Goal: Information Seeking & Learning: Learn about a topic

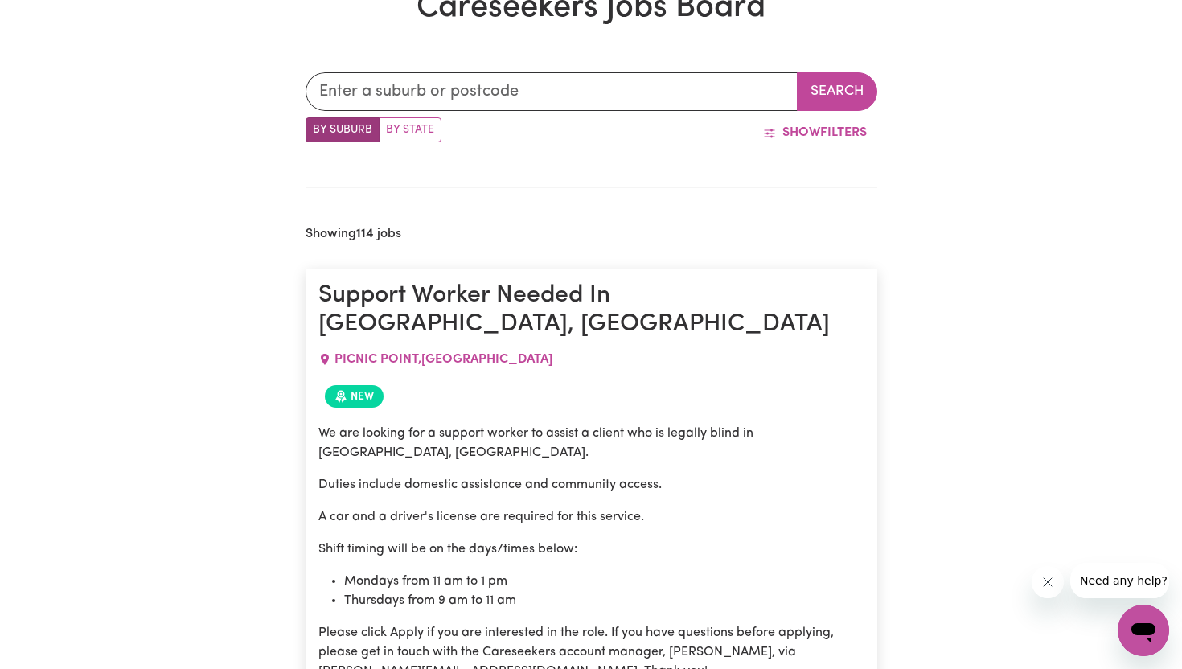
scroll to position [495, 0]
click at [473, 90] on input "text" at bounding box center [551, 91] width 492 height 39
type input "mar"
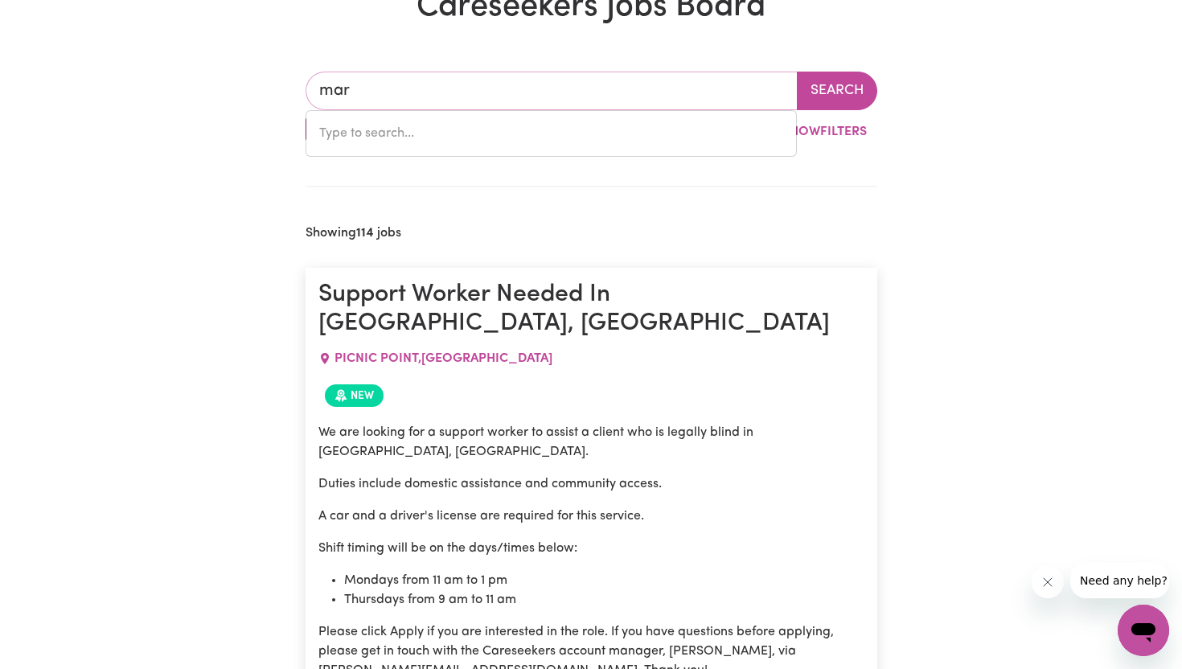
type input "marAGLE, New South Wales, 2653"
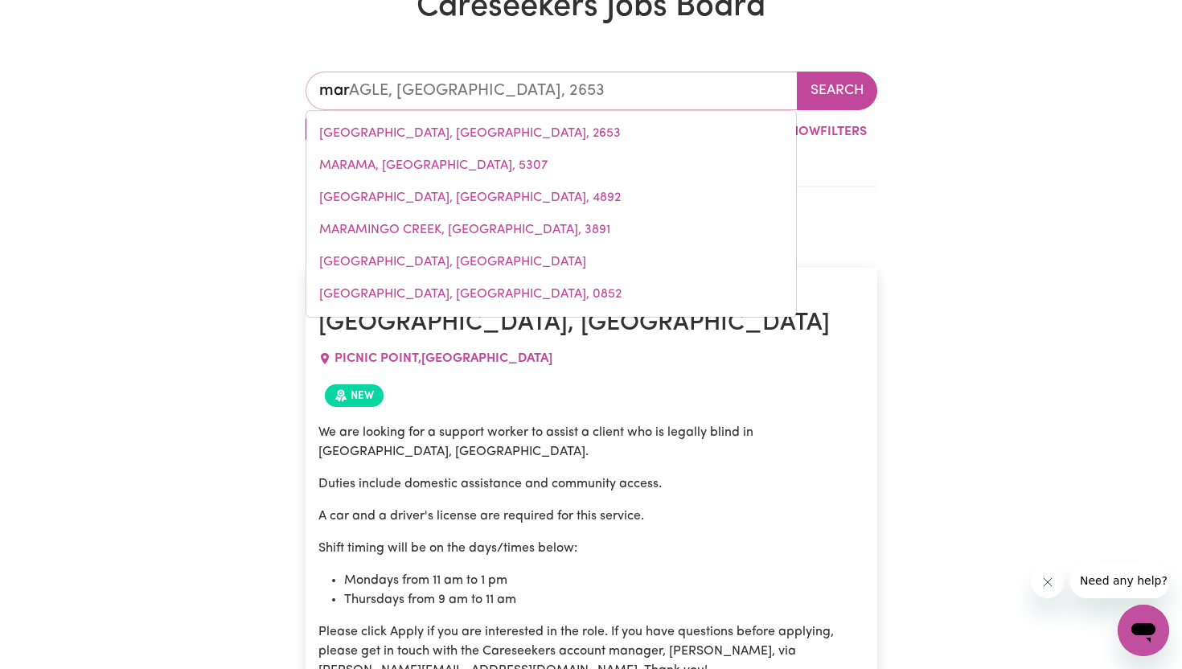
type input "mars"
type input "marsde"
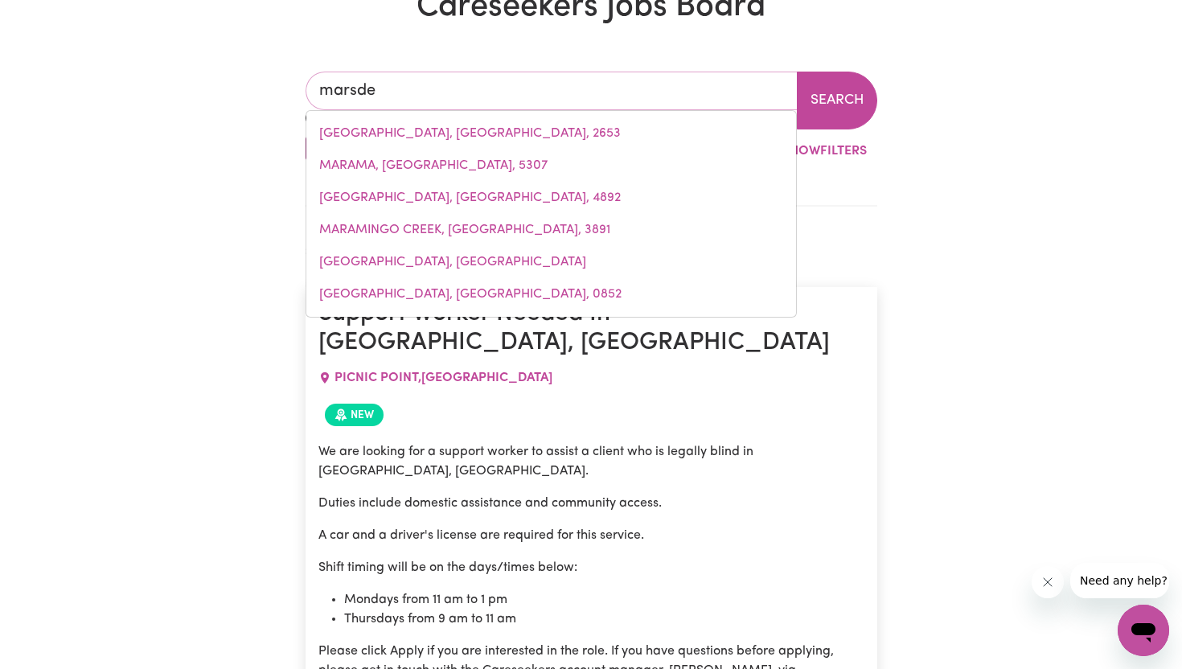
type input "marsdeN, Queensland, 4132"
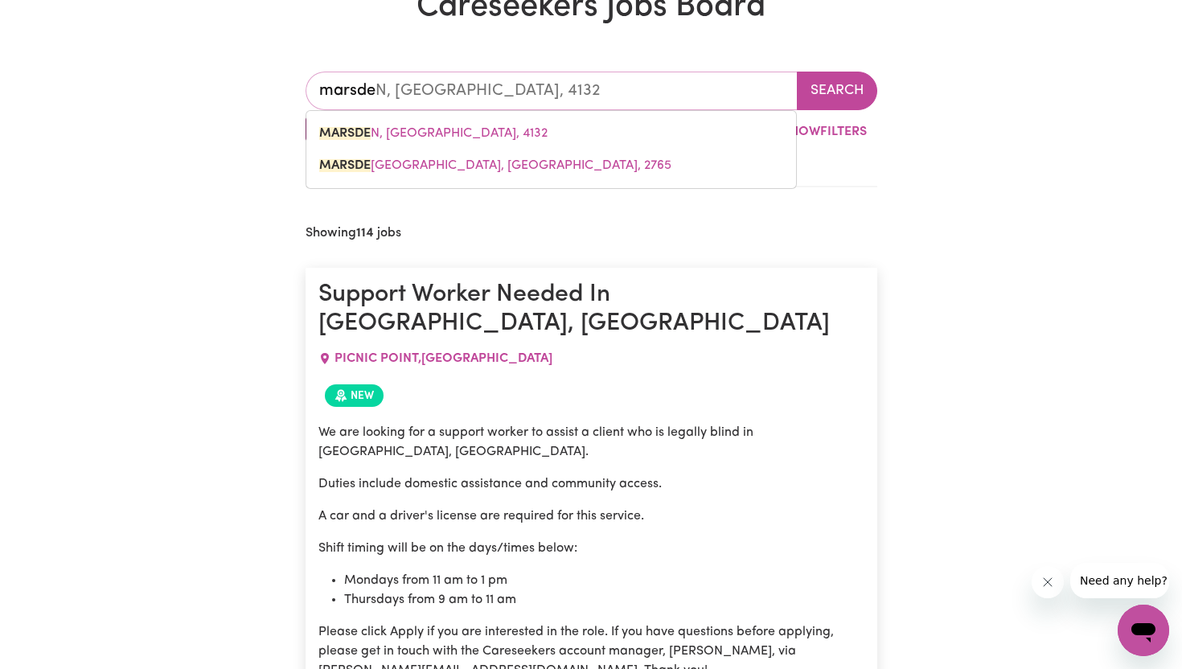
type input "MARSDEN, Queensland, 4132"
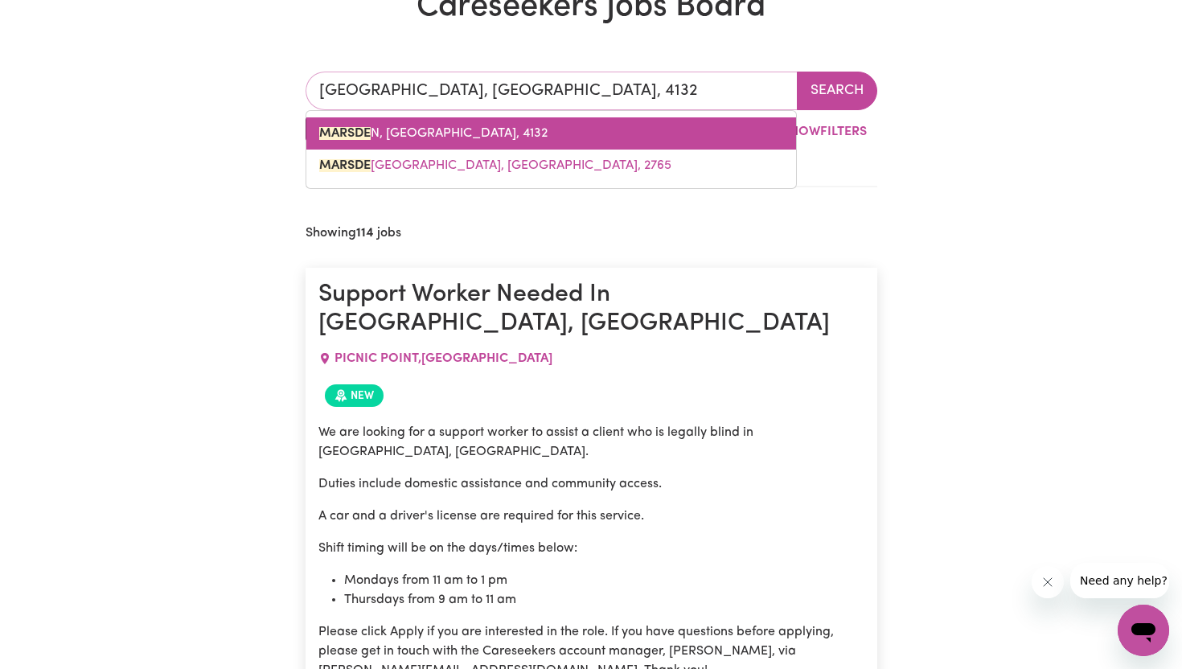
type input "MARSDEN PARK, New South Wales, 2765"
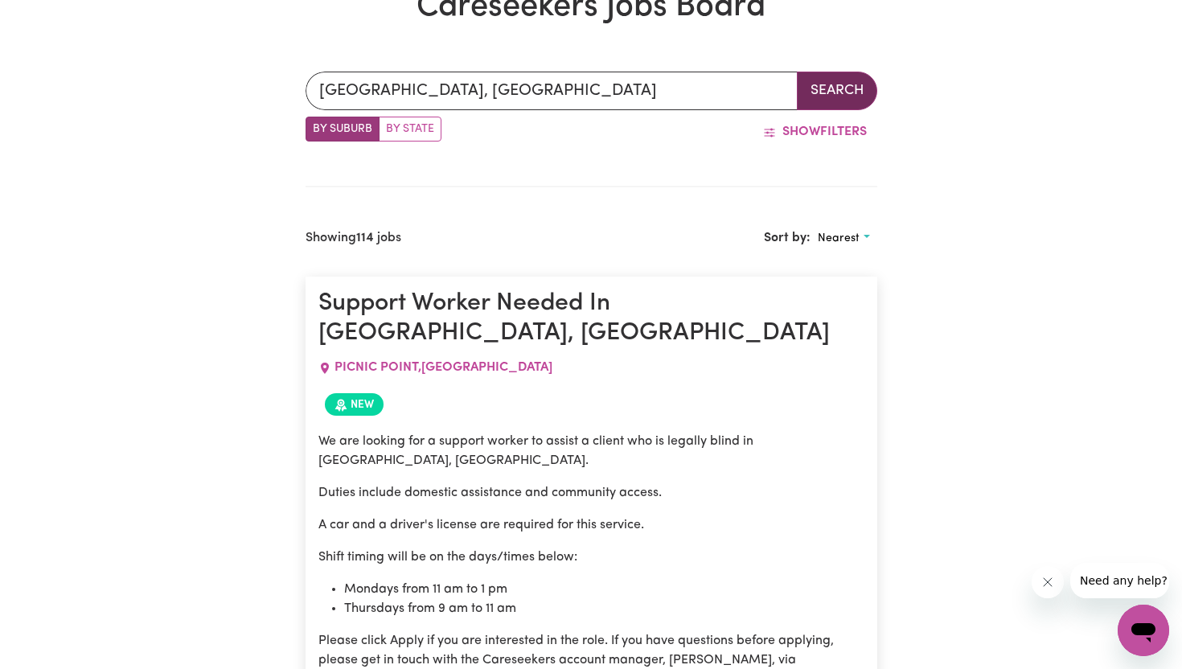
click at [822, 95] on button "Search" at bounding box center [837, 91] width 80 height 39
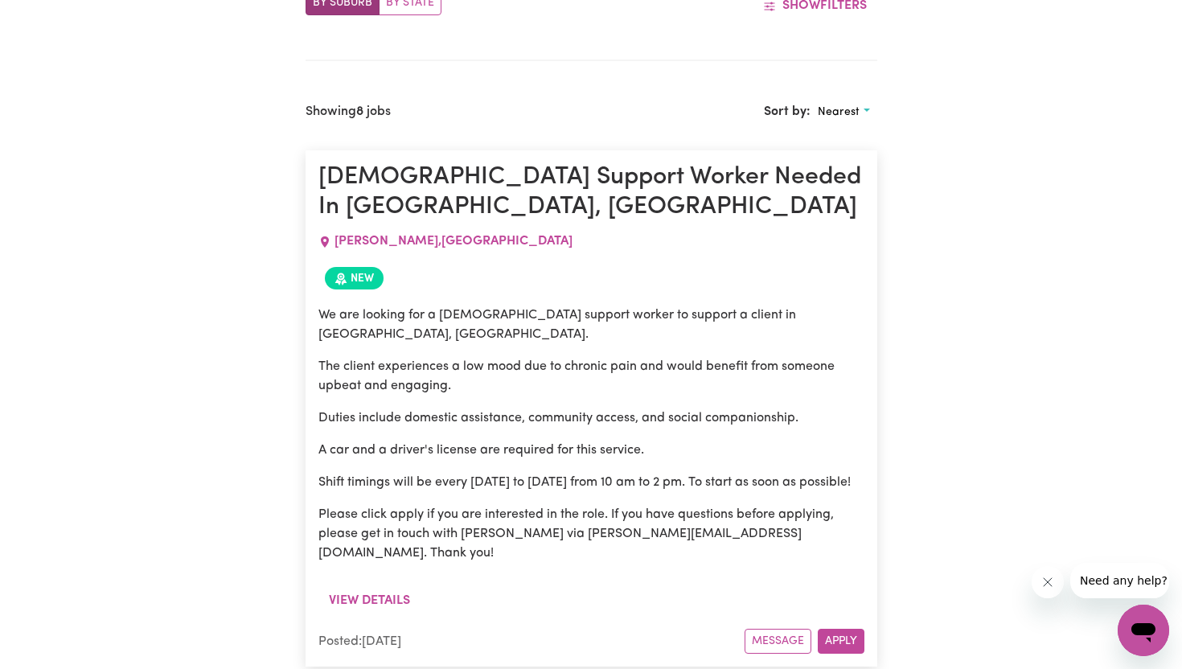
scroll to position [625, 0]
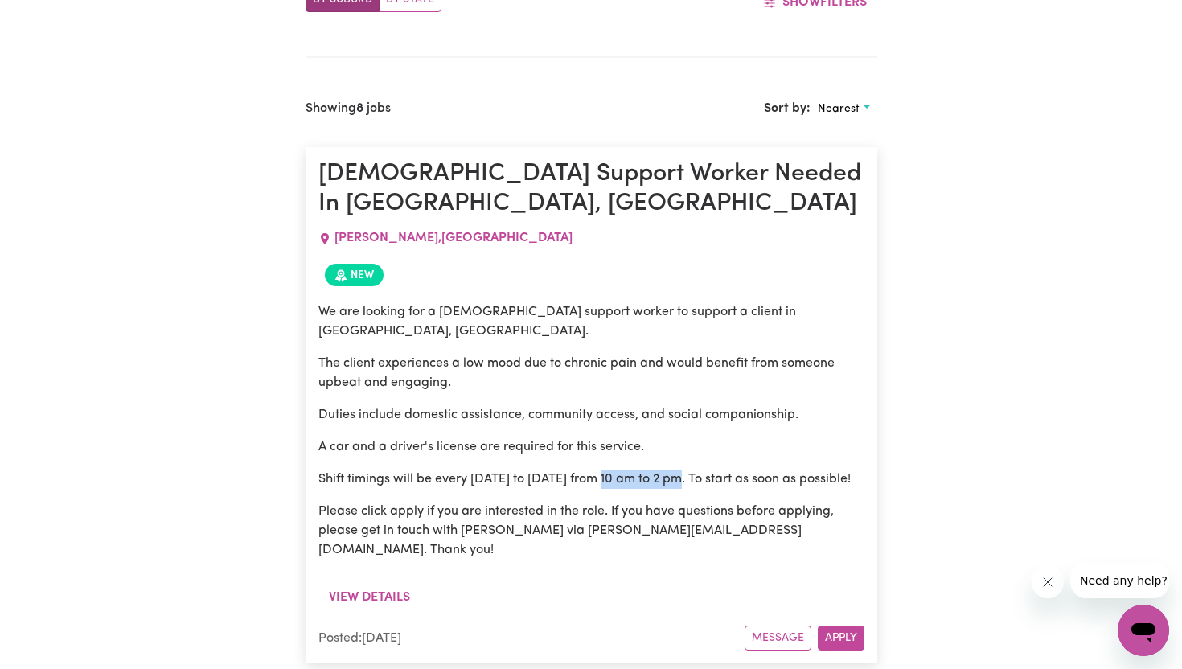
drag, startPoint x: 608, startPoint y: 431, endPoint x: 688, endPoint y: 431, distance: 80.4
click at [688, 469] on p "Shift timings will be every [DATE] to [DATE] from 10 am to 2 pm. To start as so…" at bounding box center [591, 478] width 546 height 19
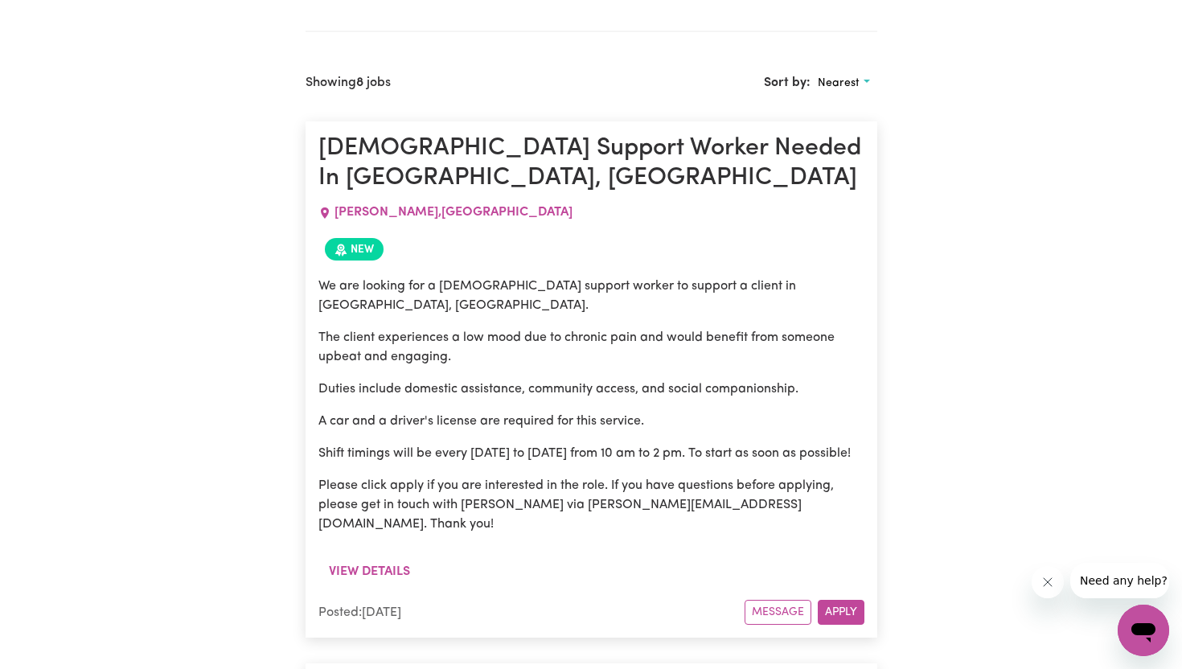
scroll to position [653, 0]
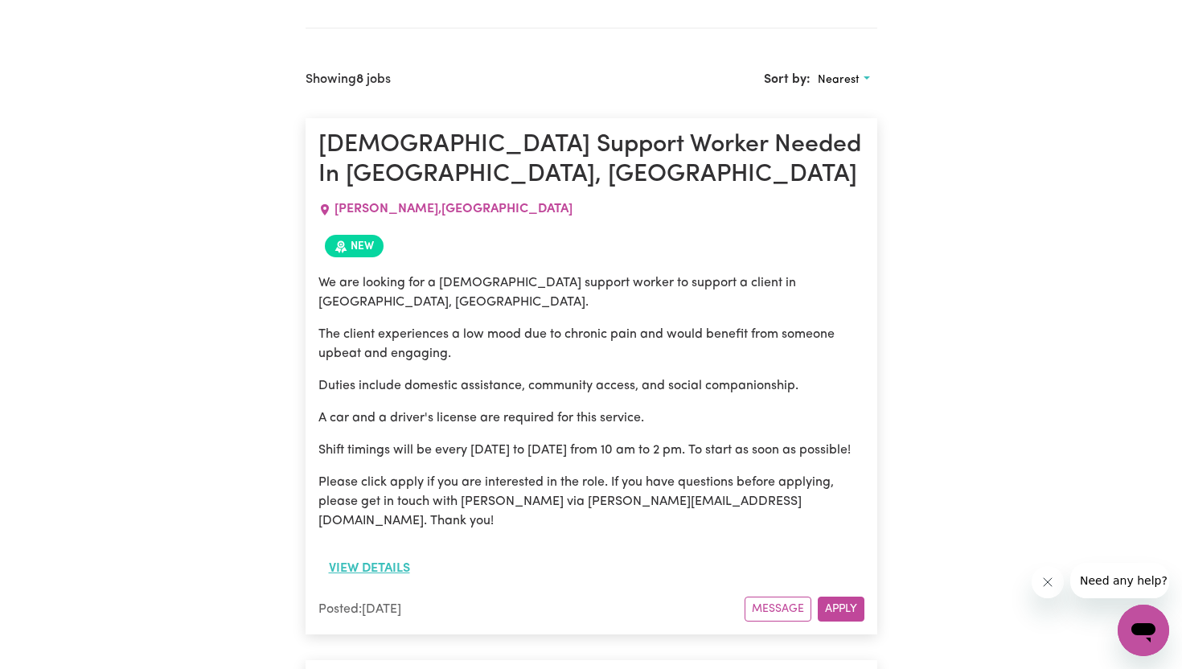
click at [405, 553] on button "View details" at bounding box center [369, 568] width 102 height 31
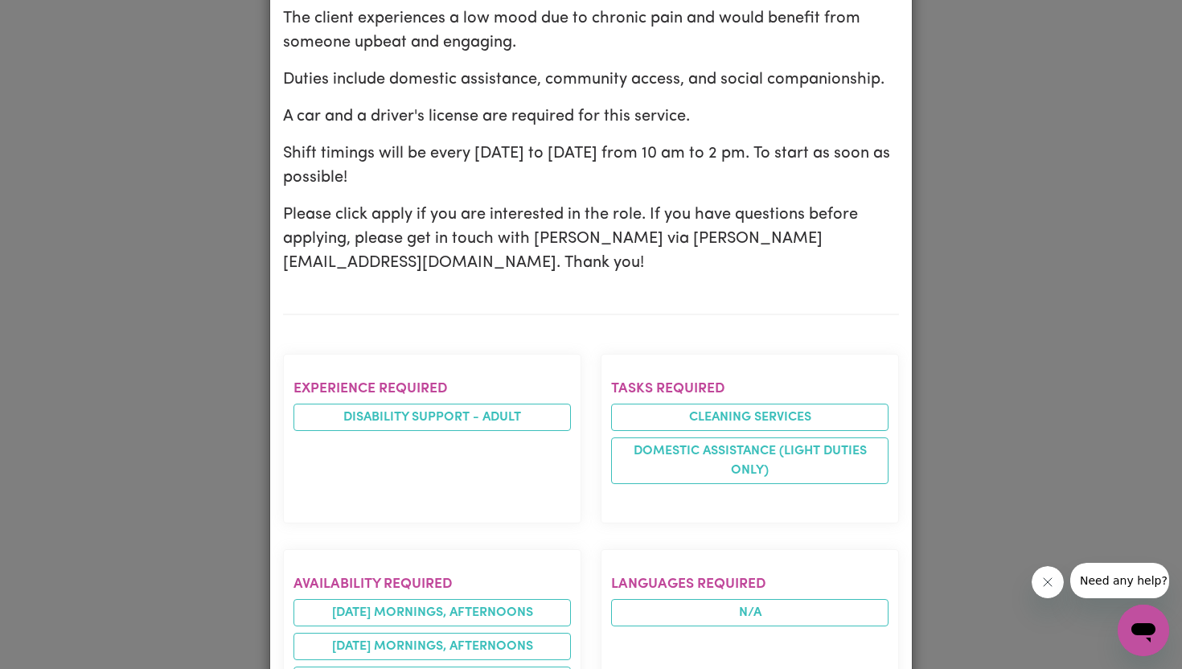
scroll to position [0, 0]
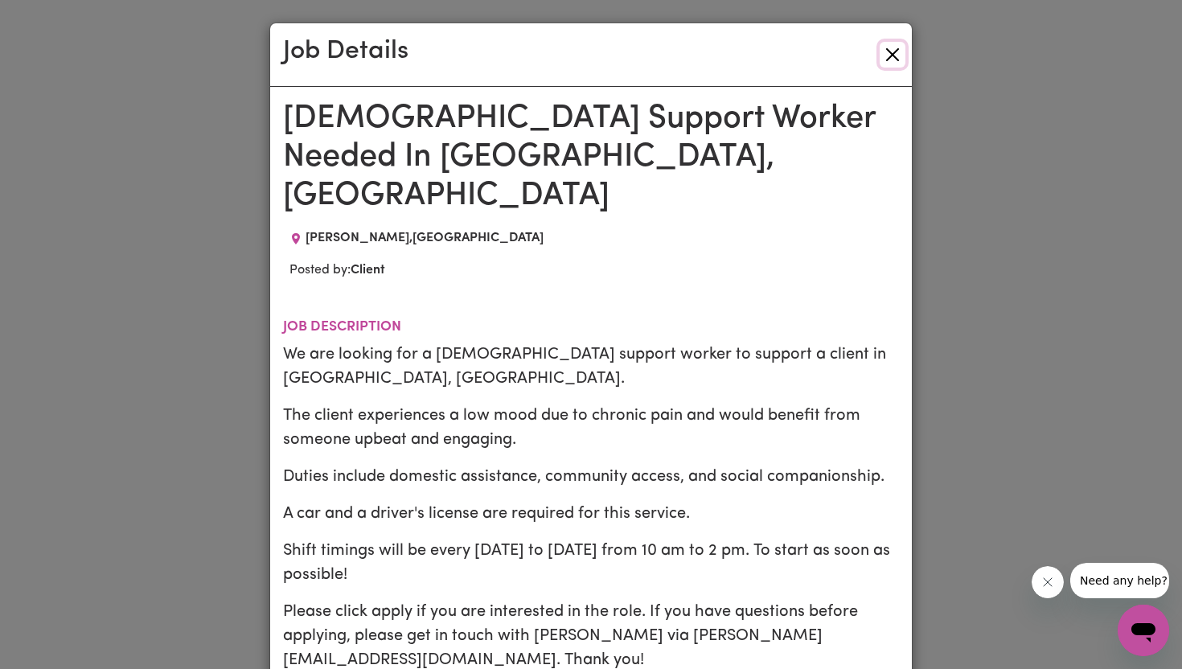
click at [900, 44] on button "Close" at bounding box center [892, 55] width 26 height 26
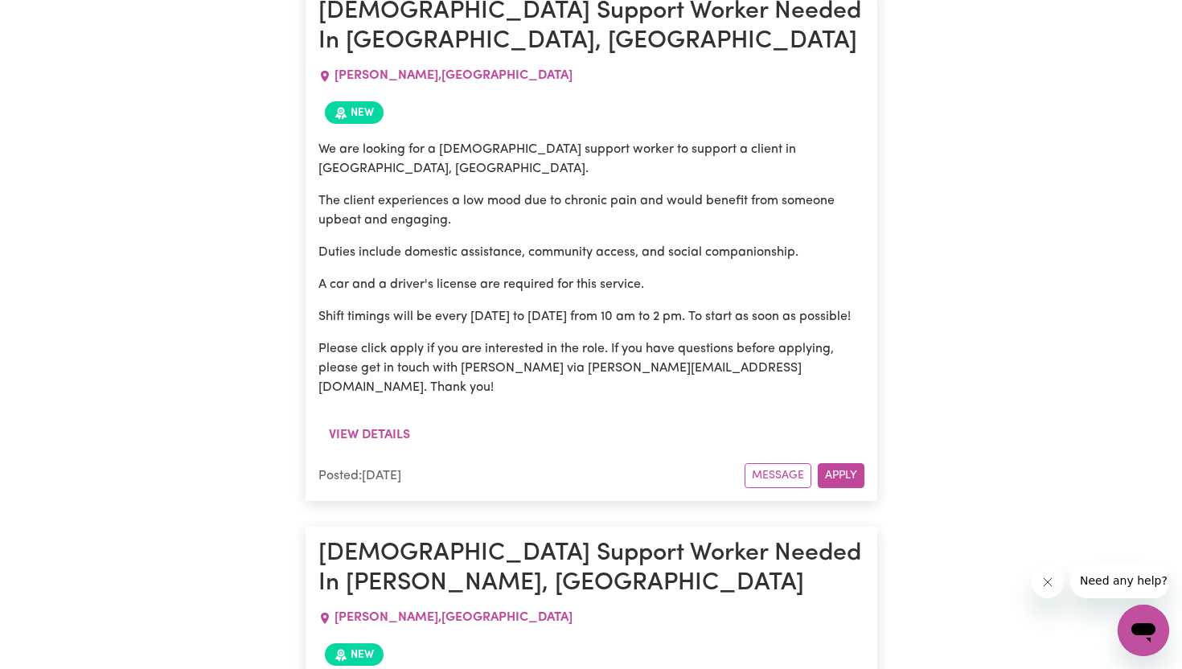
scroll to position [734, 0]
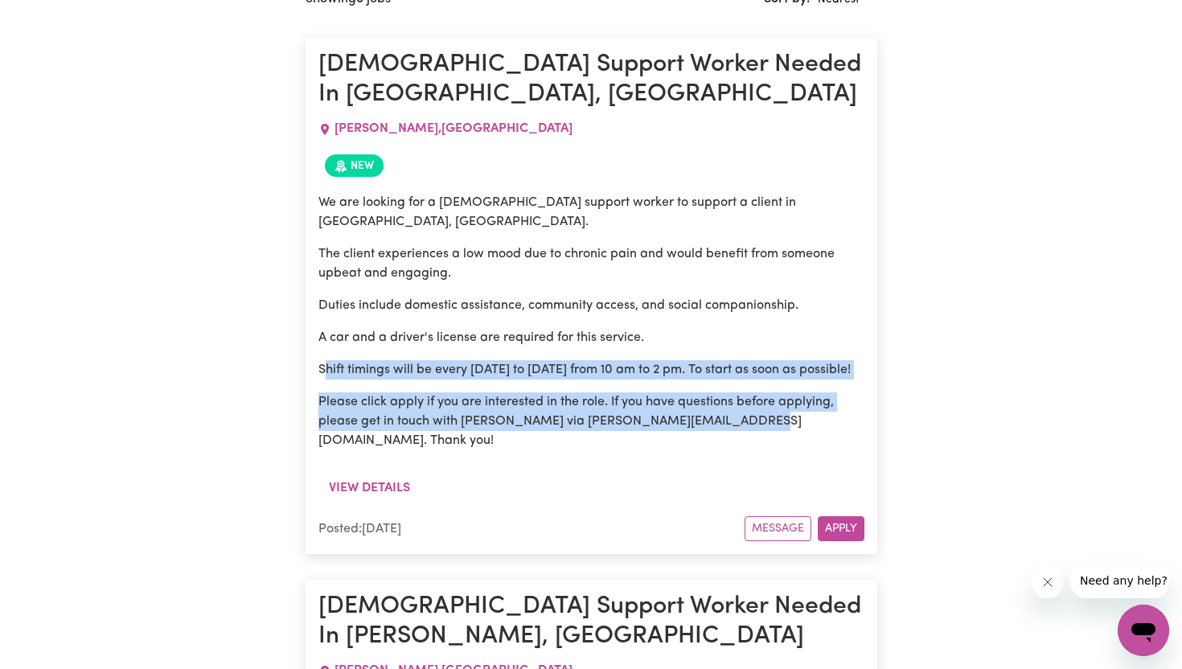
drag, startPoint x: 322, startPoint y: 317, endPoint x: 735, endPoint y: 365, distance: 415.9
click at [735, 365] on div "We are looking for a male support worker to support a client in Willmot, NSW. T…" at bounding box center [591, 321] width 546 height 257
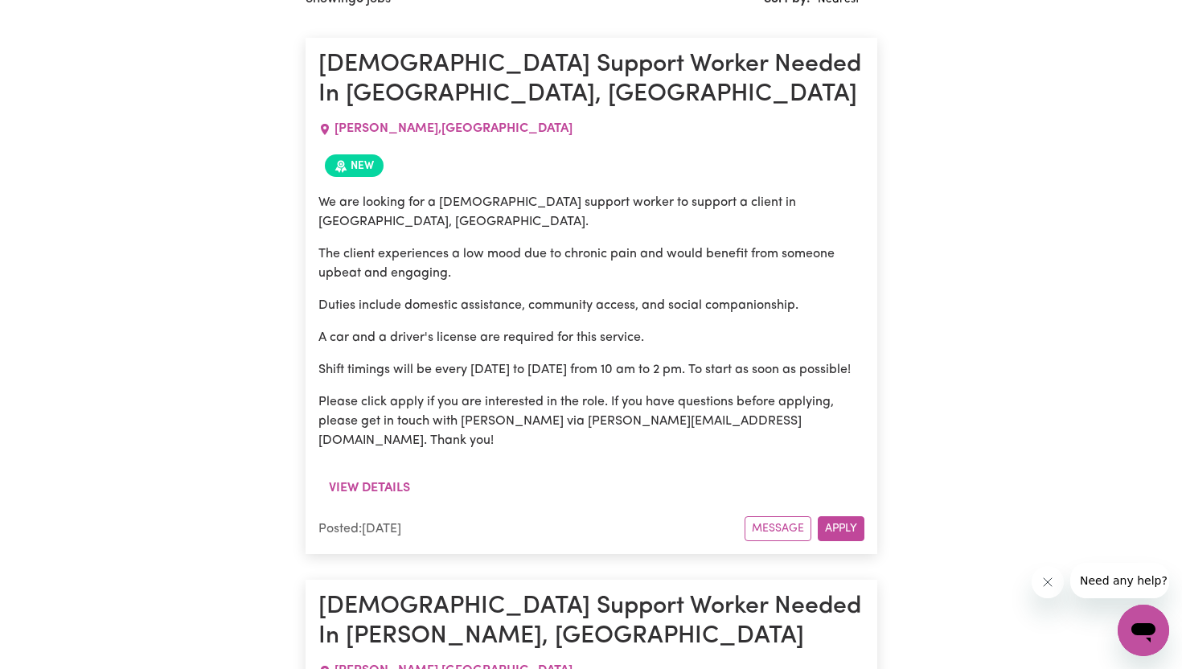
click at [754, 392] on p "Please click apply if you are interested in the role. If you have questions bef…" at bounding box center [591, 421] width 546 height 58
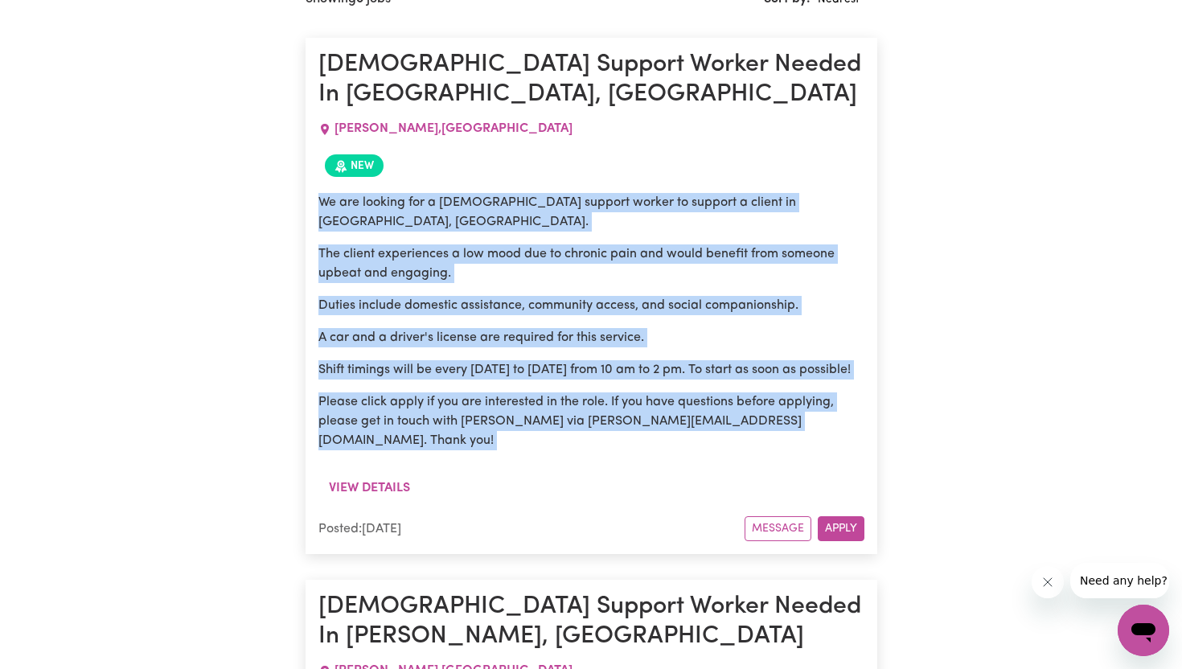
drag, startPoint x: 754, startPoint y: 370, endPoint x: 319, endPoint y: 176, distance: 476.0
click at [319, 193] on div "We are looking for a male support worker to support a client in Willmot, NSW. T…" at bounding box center [591, 321] width 546 height 257
click at [319, 193] on p "We are looking for a [DEMOGRAPHIC_DATA] support worker to support a client in […" at bounding box center [591, 212] width 546 height 39
drag, startPoint x: 319, startPoint y: 176, endPoint x: 730, endPoint y: 377, distance: 457.2
click at [730, 377] on div "We are looking for a male support worker to support a client in Willmot, NSW. T…" at bounding box center [591, 321] width 546 height 257
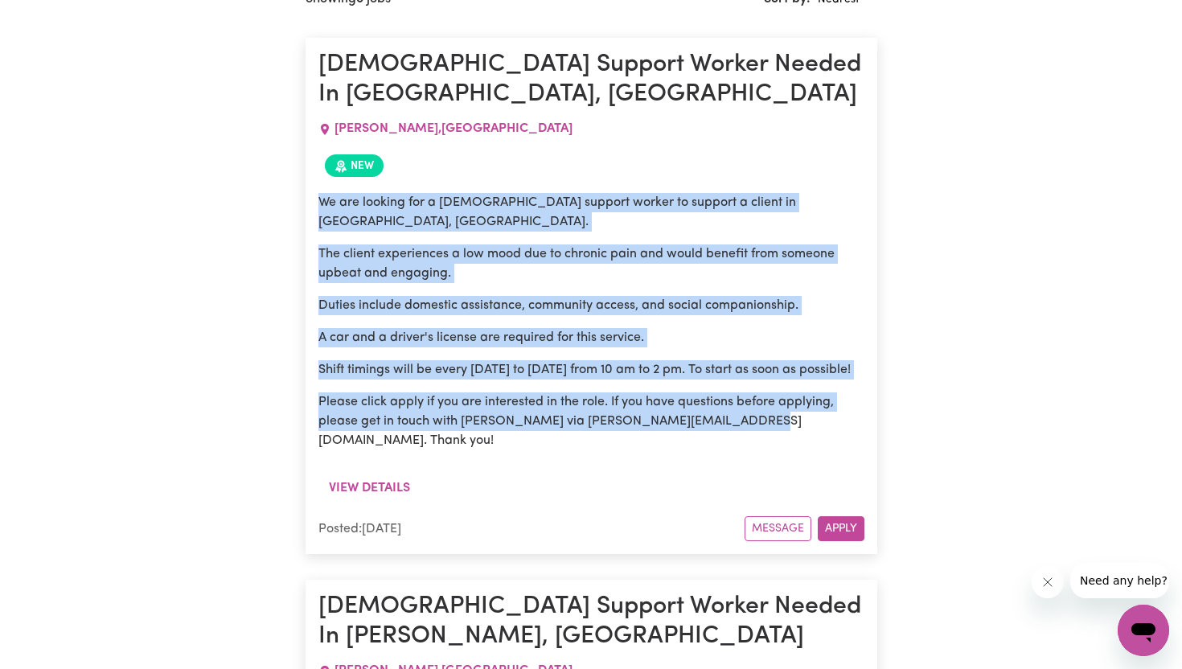
click at [730, 392] on p "Please click apply if you are interested in the role. If you have questions bef…" at bounding box center [591, 421] width 546 height 58
drag, startPoint x: 730, startPoint y: 377, endPoint x: 313, endPoint y: 178, distance: 462.3
click at [313, 178] on article "Male Support Worker Needed In Willmot, NSW WILLMOT , New South Wales New We are…" at bounding box center [590, 296] width 571 height 516
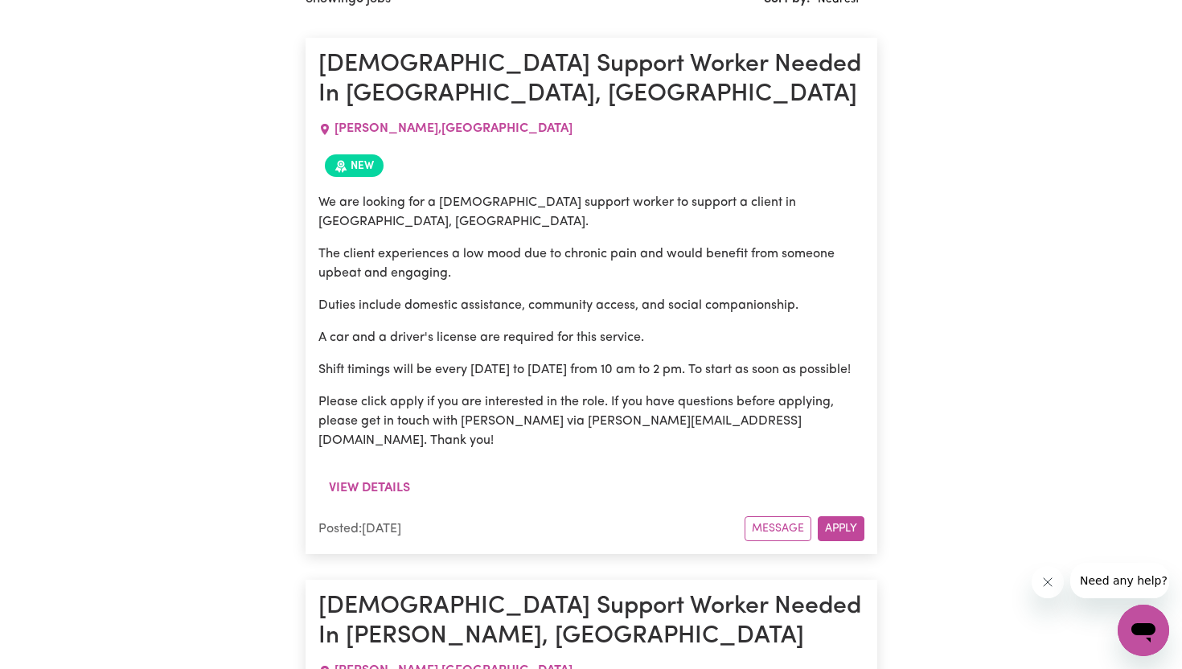
click at [749, 392] on p "Please click apply if you are interested in the role. If you have questions bef…" at bounding box center [591, 421] width 546 height 58
